Goal: Task Accomplishment & Management: Use online tool/utility

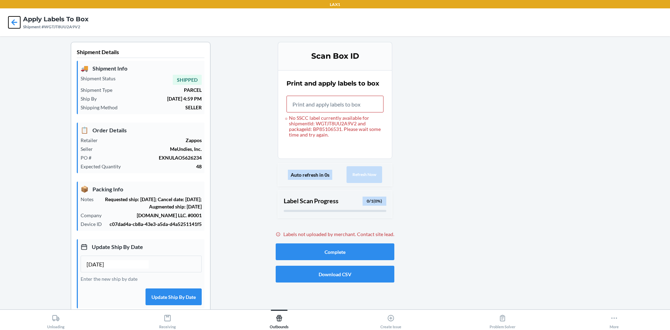
click at [14, 21] on icon at bounding box center [15, 22] width 6 height 6
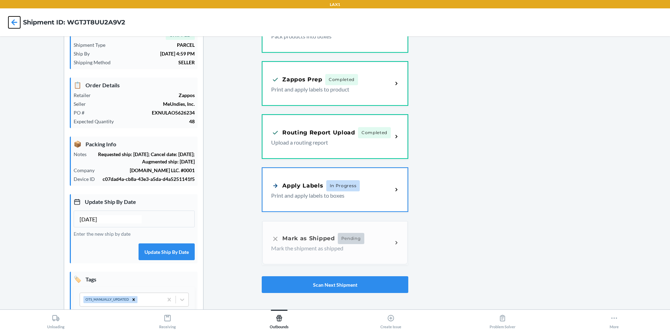
scroll to position [98, 0]
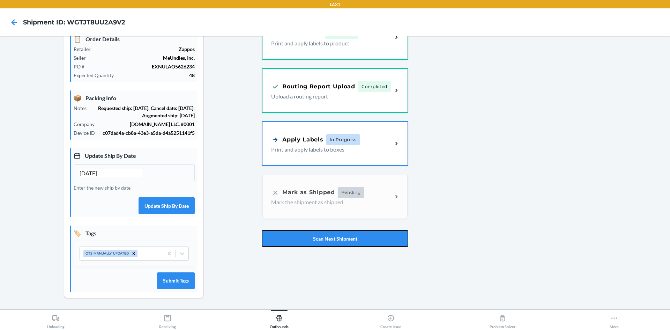
click at [364, 235] on button "Scan Next Shipment" at bounding box center [335, 238] width 146 height 17
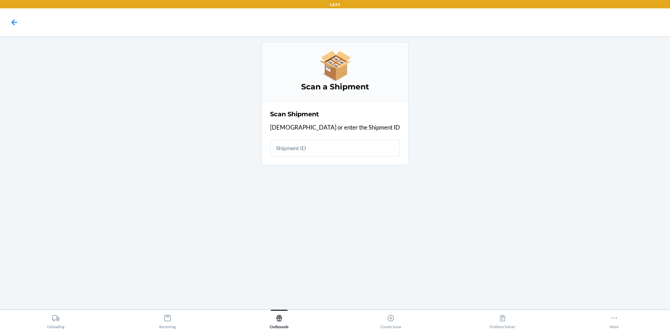
scroll to position [0, 0]
type input "WCNWMV0I069CV"
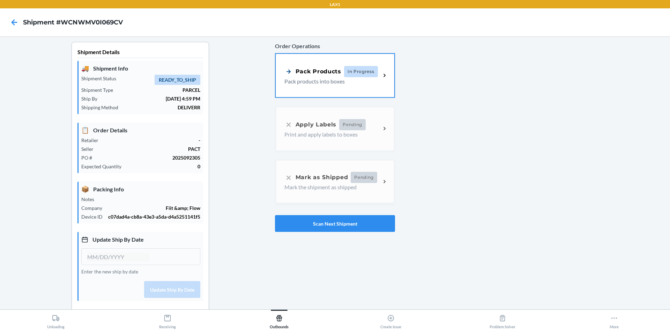
type input "[DATE]"
click at [336, 126] on div "Order Operations Pack Products In Progress Pack products into boxes Apply Label…" at bounding box center [335, 136] width 120 height 195
click at [321, 129] on div "Order Operations Pack Products In Progress Pack products into boxes Apply Label…" at bounding box center [335, 136] width 120 height 195
click at [324, 86] on div "Pack Products In Progress Pack products into boxes" at bounding box center [335, 74] width 119 height 43
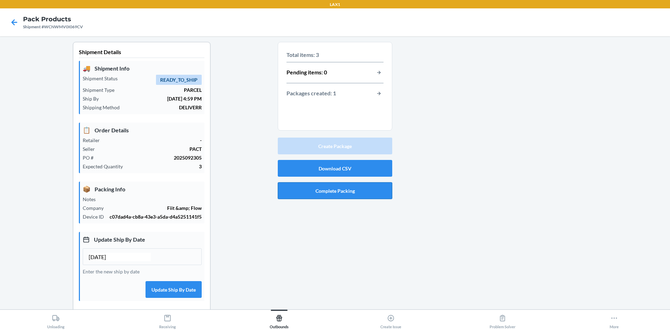
click at [362, 190] on button "Complete Packing" at bounding box center [335, 190] width 114 height 17
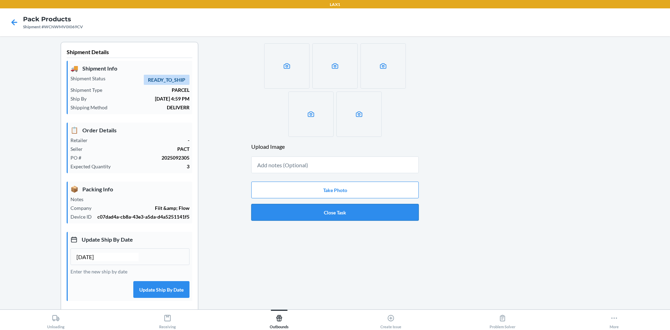
click at [356, 216] on button "Close Task" at bounding box center [334, 212] width 167 height 17
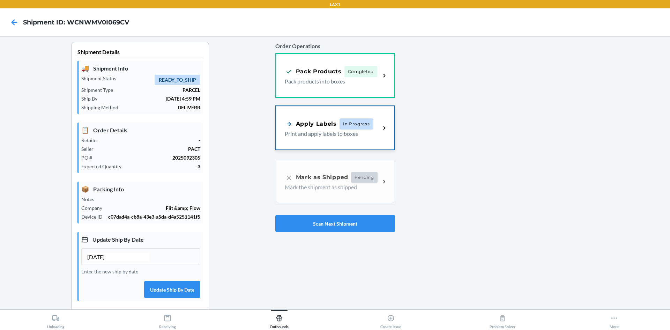
click at [333, 134] on p "Print and apply labels to boxes" at bounding box center [330, 133] width 90 height 8
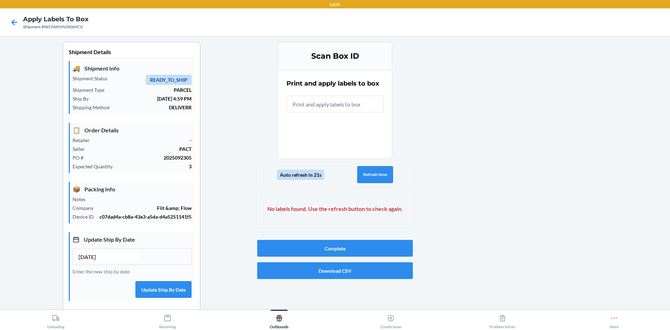
click at [374, 170] on button "Refresh Now" at bounding box center [375, 174] width 36 height 17
click at [370, 172] on button "Refresh Now" at bounding box center [375, 174] width 36 height 17
click at [369, 178] on button "Refresh Now" at bounding box center [375, 174] width 36 height 17
click at [310, 107] on input "text" at bounding box center [334, 104] width 97 height 17
click at [13, 22] on icon at bounding box center [15, 22] width 6 height 6
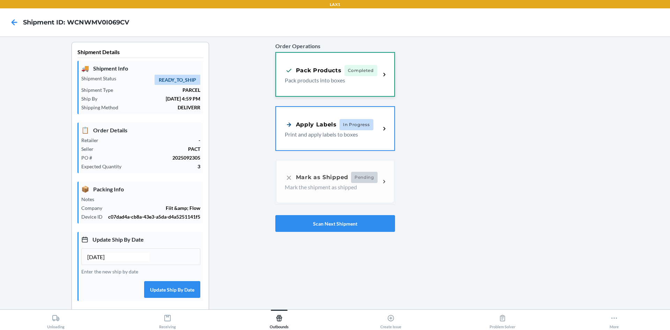
click at [309, 73] on div "Pack Products" at bounding box center [313, 70] width 57 height 9
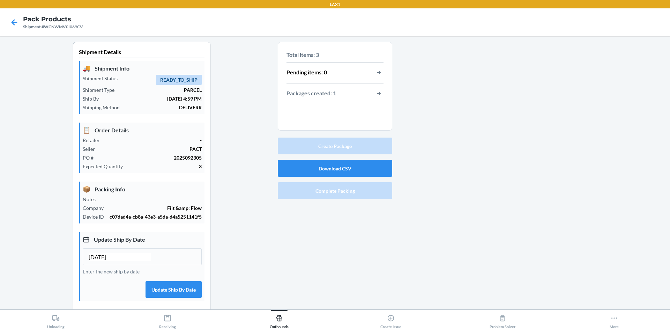
click at [338, 223] on div "Total items: 3 Pending items: 0 Packages created: 1 Create Package Download CSV…" at bounding box center [335, 217] width 114 height 351
click at [12, 23] on icon at bounding box center [14, 22] width 12 height 12
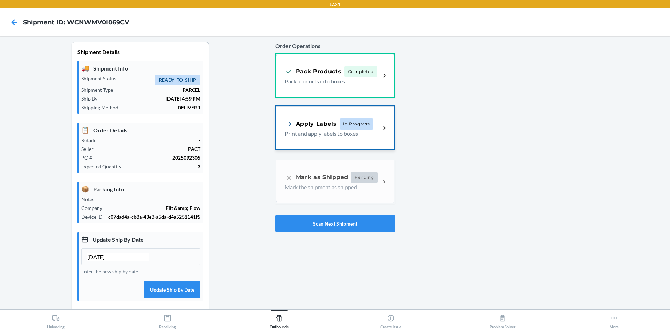
click at [319, 128] on div "Apply Labels" at bounding box center [311, 123] width 52 height 9
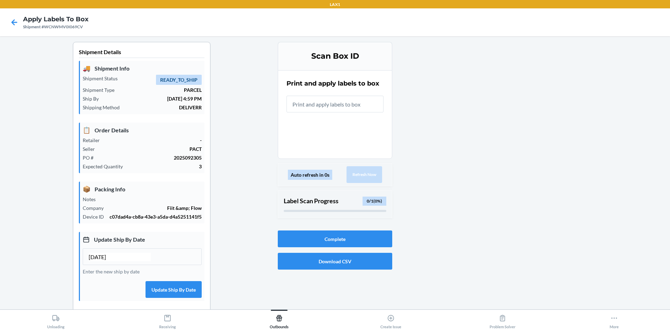
click at [533, 200] on div at bounding box center [528, 217] width 272 height 351
click at [14, 23] on icon at bounding box center [15, 22] width 6 height 6
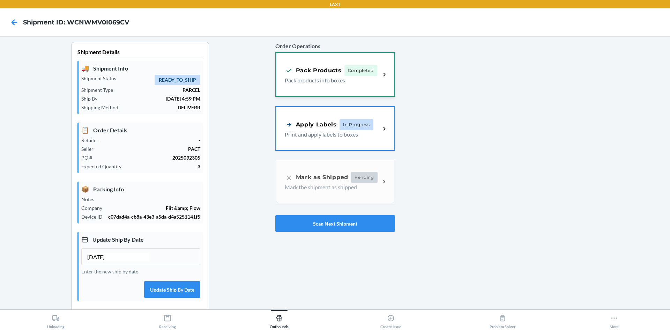
click at [333, 75] on div "Pack Products Completed" at bounding box center [331, 70] width 92 height 11
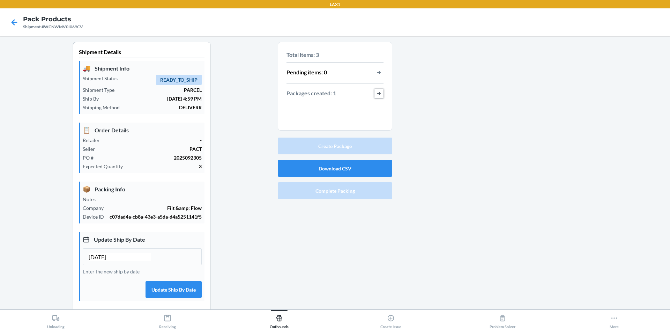
click at [376, 95] on button "button-view-packages-created" at bounding box center [378, 93] width 9 height 9
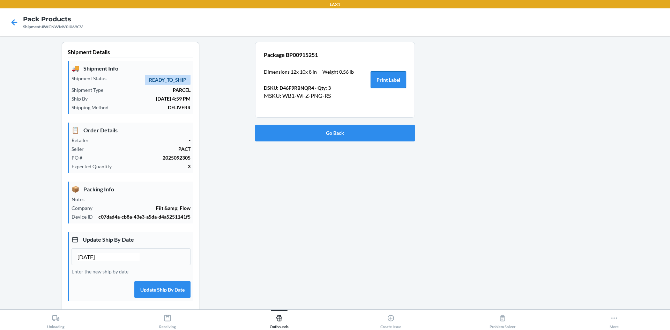
click at [387, 80] on button "Print Label" at bounding box center [388, 79] width 36 height 17
click at [355, 135] on button "Go Back" at bounding box center [335, 133] width 160 height 17
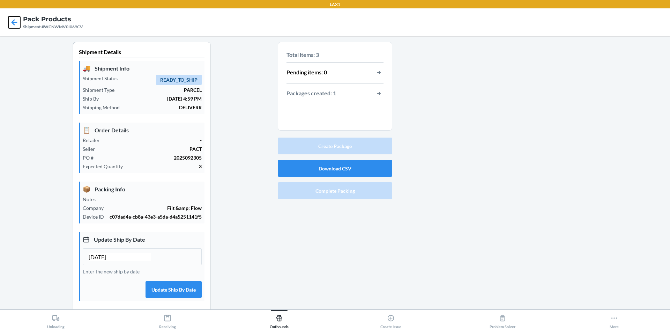
click at [17, 20] on icon at bounding box center [14, 22] width 12 height 12
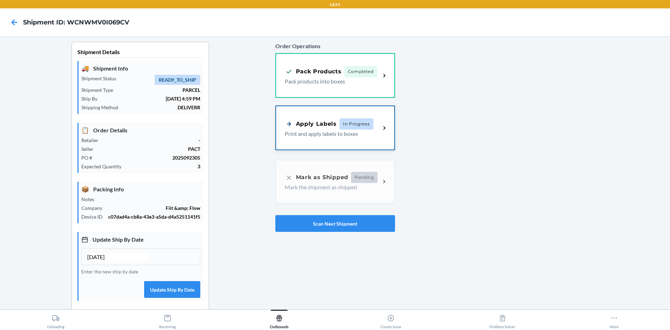
click at [312, 130] on p "Print and apply labels to boxes" at bounding box center [330, 133] width 90 height 8
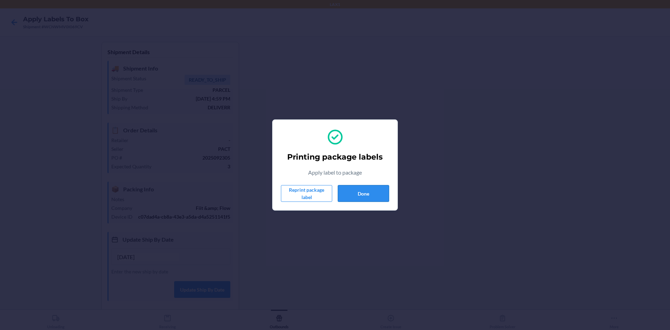
click at [370, 195] on button "Done" at bounding box center [363, 193] width 51 height 17
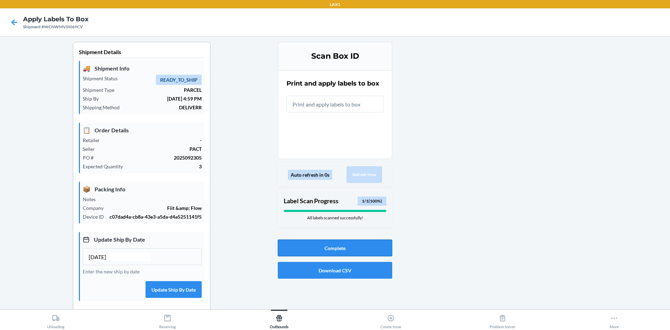
click at [367, 244] on button "Complete" at bounding box center [335, 247] width 114 height 17
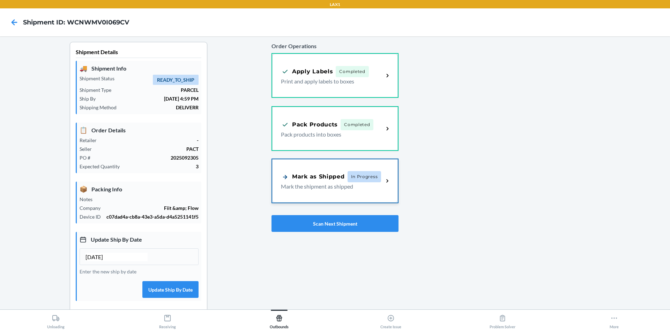
click at [319, 184] on p "Mark the shipment as shipped" at bounding box center [329, 186] width 97 height 8
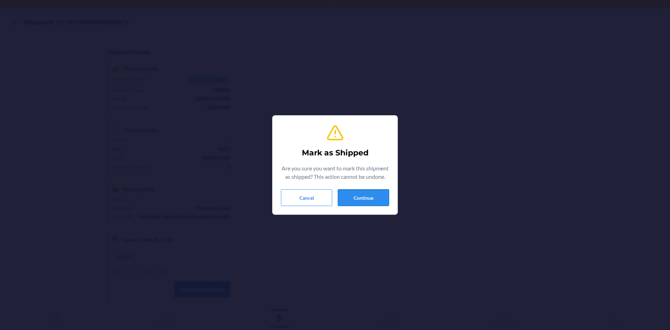
click at [360, 198] on button "Continue" at bounding box center [363, 197] width 51 height 17
